Goal: Check status: Check status

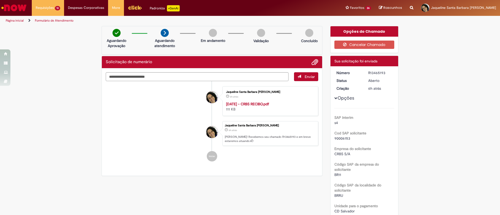
click at [0, 0] on link "Exibir Todas as Solicitações" at bounding box center [0, 0] width 0 height 0
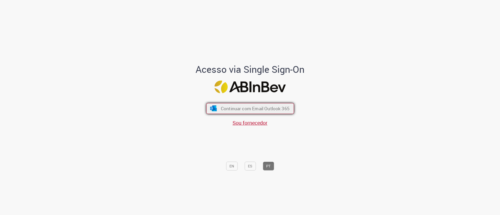
click at [255, 106] on span "Continuar com Email Outlook 365" at bounding box center [254, 109] width 69 height 6
click at [255, 106] on span "Continuar com Email Outlook 365" at bounding box center [254, 109] width 67 height 6
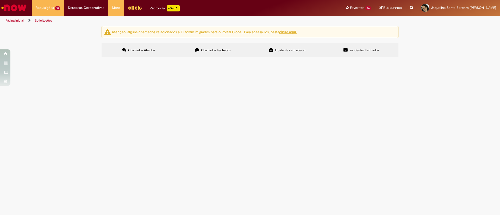
click at [0, 0] on span "PAGAMENTO DA ND 5710_LOCAÇÃO DAS CAMERAS" at bounding box center [0, 0] width 0 height 0
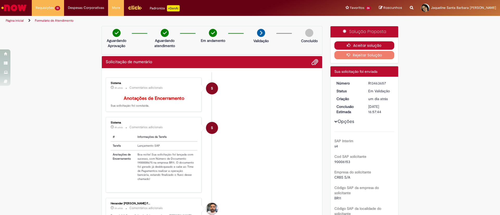
click at [363, 43] on button "Aceitar solução" at bounding box center [364, 45] width 60 height 8
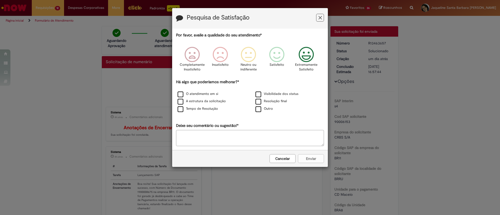
click at [313, 46] on div "Extremamente Satisfeito" at bounding box center [307, 61] width 30 height 36
drag, startPoint x: 202, startPoint y: 94, endPoint x: 206, endPoint y: 108, distance: 14.5
click at [206, 108] on div "O atendimento em si Visibilidade dos status A estrutura da solicitação Resoluçã…" at bounding box center [250, 102] width 156 height 22
click at [206, 108] on label "Tempo de Resolução" at bounding box center [198, 108] width 40 height 5
click at [196, 97] on div "O atendimento em si" at bounding box center [211, 95] width 78 height 8
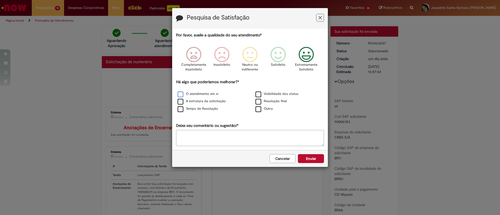
click at [194, 94] on label "O atendimento em si" at bounding box center [198, 94] width 41 height 5
click at [199, 100] on label "A estrutura da solicitação" at bounding box center [202, 101] width 48 height 5
click at [317, 159] on button "Enviar" at bounding box center [311, 158] width 26 height 9
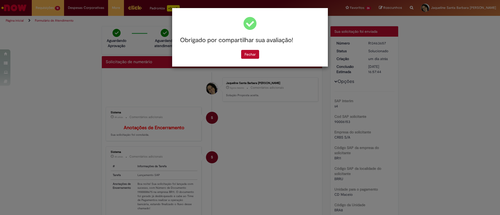
click at [252, 59] on div "Obrigado por compartilhar sua avaliação! Fechar" at bounding box center [250, 37] width 156 height 59
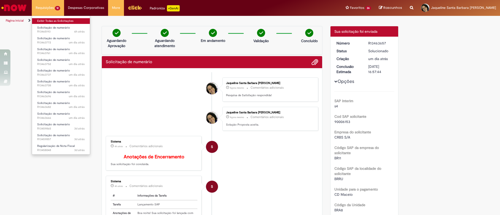
click at [60, 22] on link "Exibir Todas as Solicitações" at bounding box center [61, 21] width 58 height 6
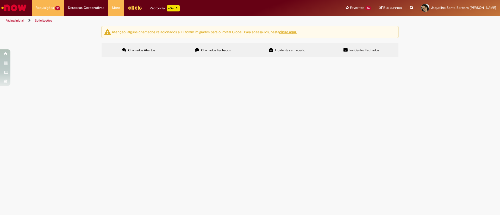
click at [0, 0] on span "ND 81 PAGAMENTO ENERGIA SOLAR" at bounding box center [0, 0] width 0 height 0
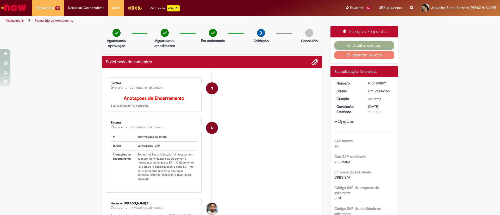
click at [348, 158] on b "Cod SAP solicitante" at bounding box center [350, 156] width 32 height 5
click at [365, 46] on button "Aceitar solução" at bounding box center [364, 45] width 60 height 8
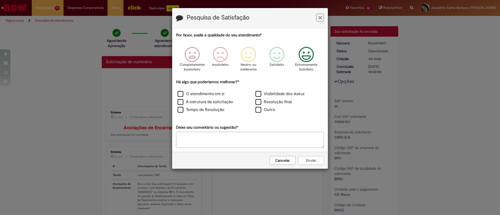
click at [304, 56] on icon "Feedback" at bounding box center [306, 55] width 20 height 16
click at [215, 92] on label "O atendimento em si" at bounding box center [201, 94] width 47 height 6
drag, startPoint x: 217, startPoint y: 99, endPoint x: 217, endPoint y: 105, distance: 6.3
click at [217, 105] on div "A estrutura da solicitação" at bounding box center [211, 102] width 77 height 7
drag, startPoint x: 217, startPoint y: 117, endPoint x: 213, endPoint y: 109, distance: 9.1
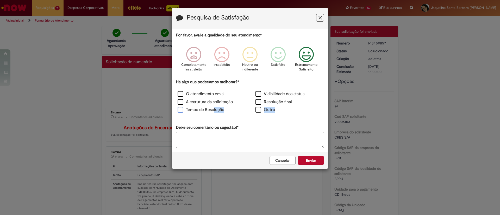
click at [213, 109] on div "Por favor, avalie a qualidade do seu atendimento* Completamente Insatisfeito In…" at bounding box center [250, 90] width 148 height 115
click at [213, 109] on label "Tempo de Resolução" at bounding box center [201, 110] width 47 height 6
click at [211, 102] on label "A estrutura da solicitação" at bounding box center [205, 102] width 55 height 6
click at [310, 157] on button "Enviar" at bounding box center [311, 160] width 26 height 9
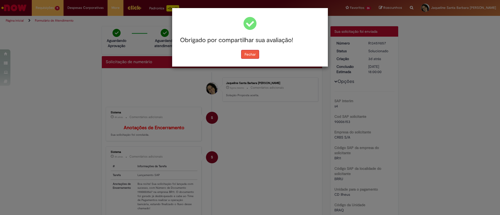
click at [252, 54] on button "Fechar" at bounding box center [250, 54] width 18 height 9
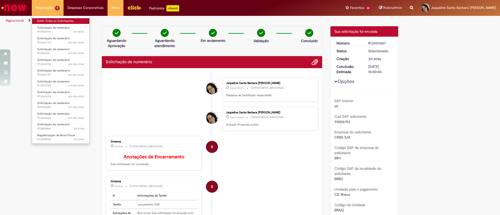
click at [59, 22] on link "Exibir Todas as Solicitações" at bounding box center [60, 21] width 57 height 6
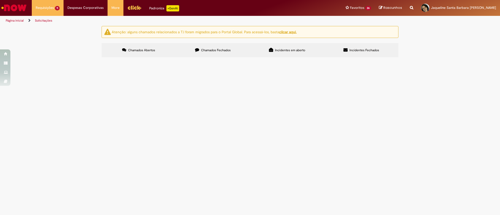
click at [0, 0] on span "PAGAMENTO DA LOCAÇÃO DE CAMERAS_ND 5710" at bounding box center [0, 0] width 0 height 0
click at [0, 0] on span "ND 83 PAGAMENTO ENERGIA SOLAR" at bounding box center [0, 0] width 0 height 0
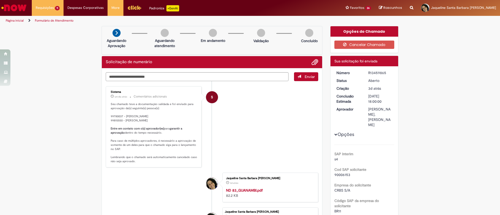
click at [249, 158] on li "S Sistema um dia atrás um dia atrás Comentários adicionais Seu chamado teve a d…" at bounding box center [212, 126] width 212 height 81
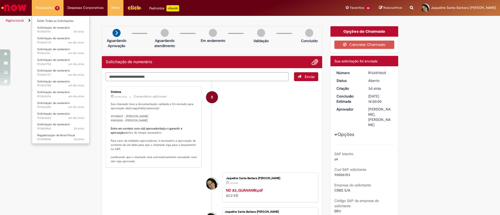
click at [52, 11] on li "Requisições 11 Exibir Todas as Solicitações Solicitação de numerário 6h atrás 6…" at bounding box center [48, 8] width 32 height 16
click at [60, 22] on link "Exibir Todas as Solicitações" at bounding box center [60, 21] width 57 height 6
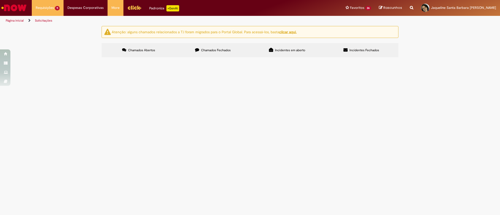
click at [0, 0] on span "ND 1197 PAGAMENTO LOCAÇÃO DE CAMERAS" at bounding box center [0, 0] width 0 height 0
